Goal: Find specific page/section: Find specific page/section

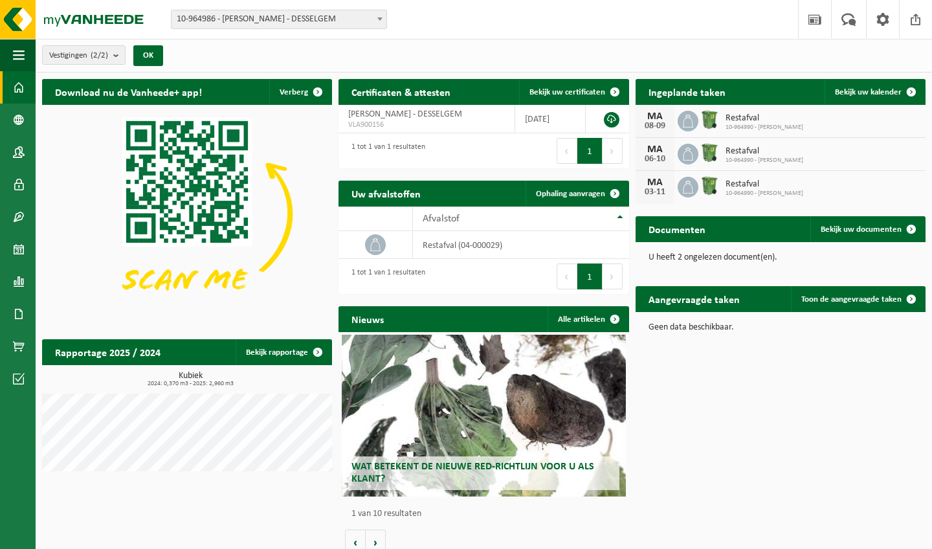
click at [443, 252] on div "U heeft 2 ongelezen document(en)." at bounding box center [781, 257] width 290 height 31
click at [443, 232] on span "Bekijk uw documenten" at bounding box center [861, 229] width 81 height 8
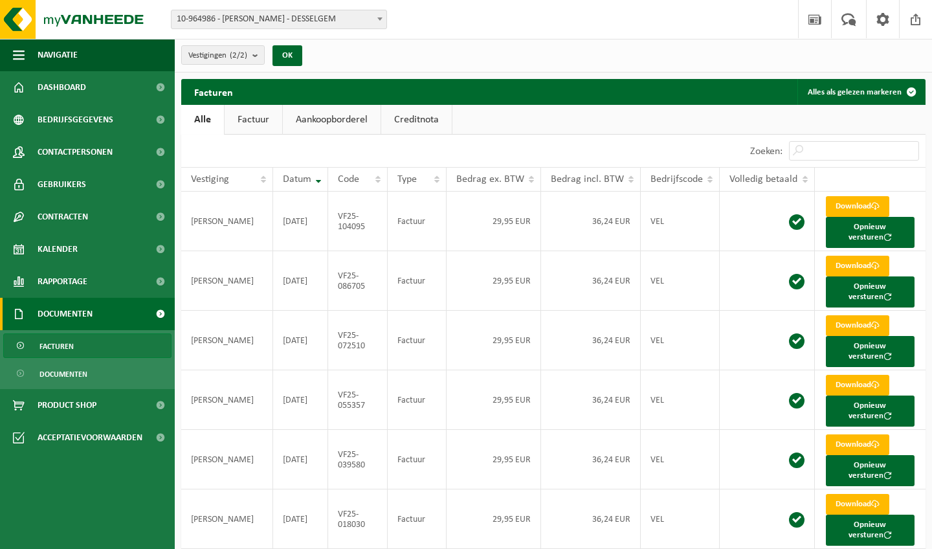
click at [91, 388] on ul "Facturen Documenten" at bounding box center [87, 359] width 175 height 59
click at [91, 373] on link "Documenten" at bounding box center [87, 373] width 168 height 25
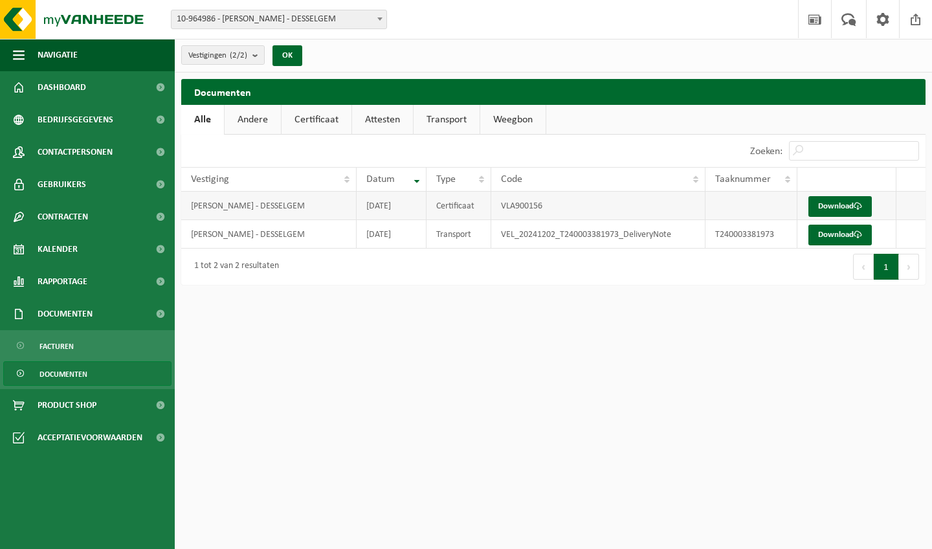
click at [472, 212] on td "Certificaat" at bounding box center [459, 206] width 65 height 28
click at [47, 346] on span "Facturen" at bounding box center [56, 346] width 34 height 25
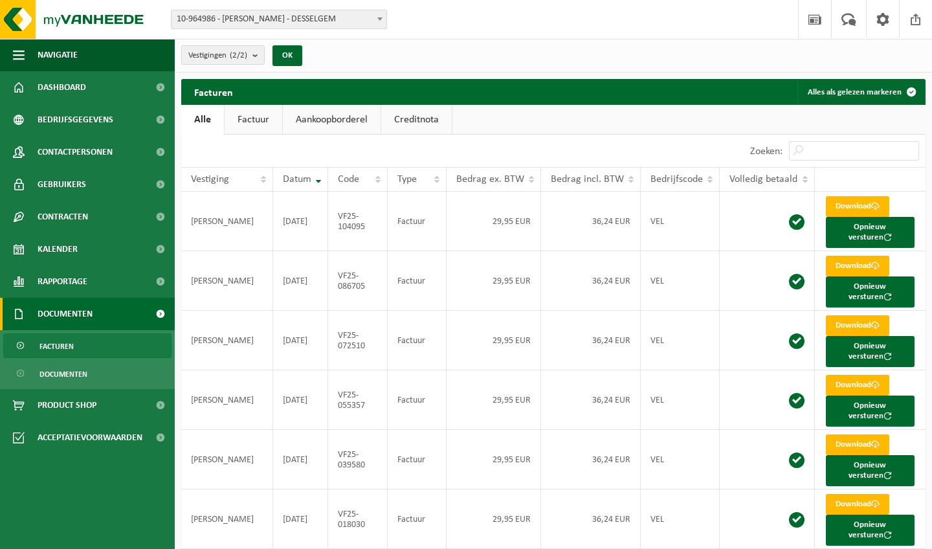
click at [74, 343] on link "Facturen" at bounding box center [87, 345] width 168 height 25
